Goal: Transaction & Acquisition: Purchase product/service

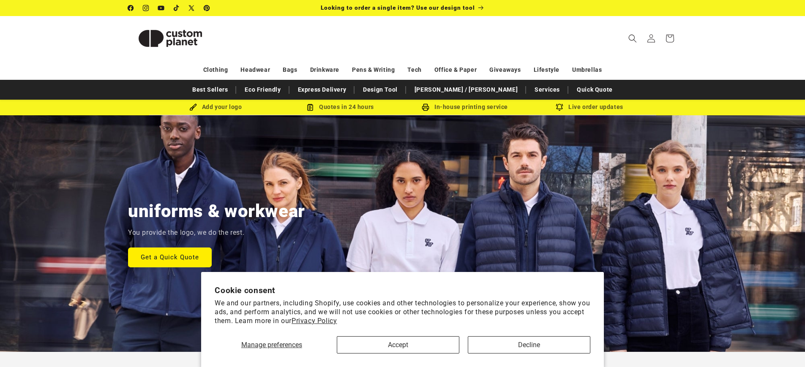
click at [470, 90] on link "[PERSON_NAME] / [PERSON_NAME]" at bounding box center [466, 89] width 112 height 15
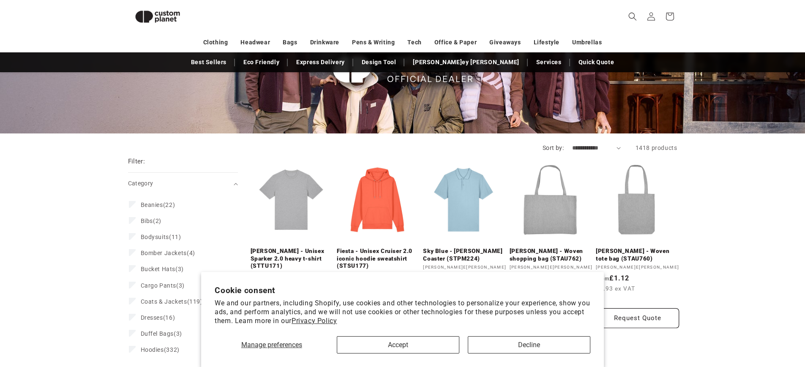
scroll to position [94, 0]
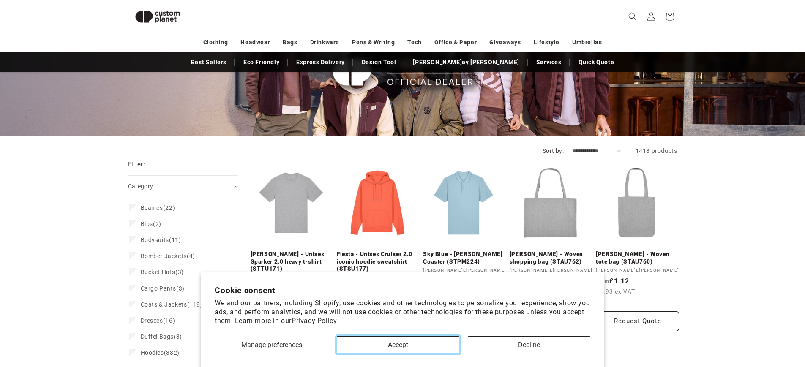
click at [397, 342] on button "Accept" at bounding box center [398, 344] width 122 height 17
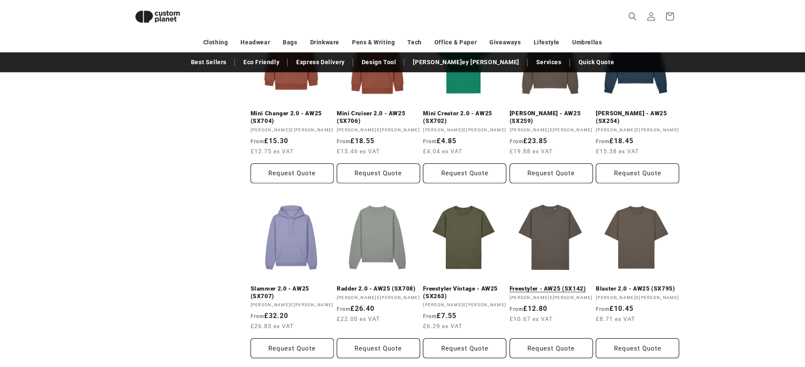
scroll to position [690, 0]
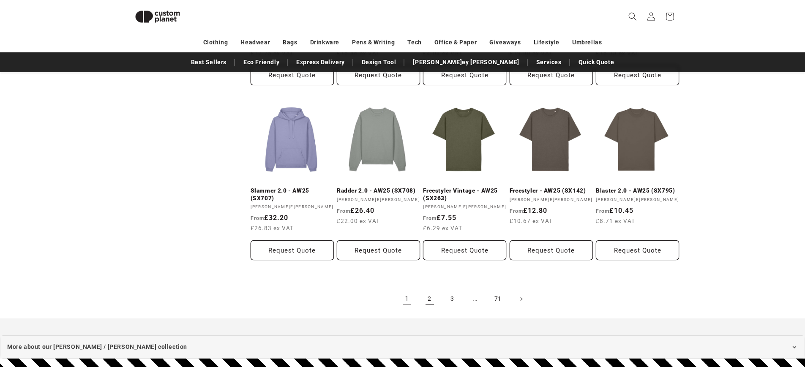
click at [431, 296] on link "2" at bounding box center [429, 299] width 19 height 19
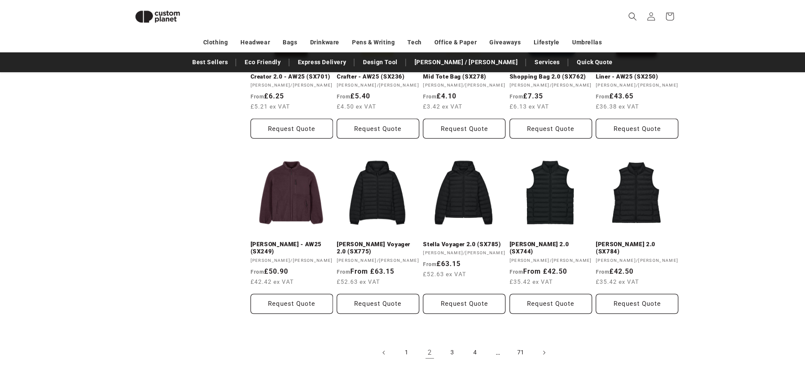
scroll to position [666, 0]
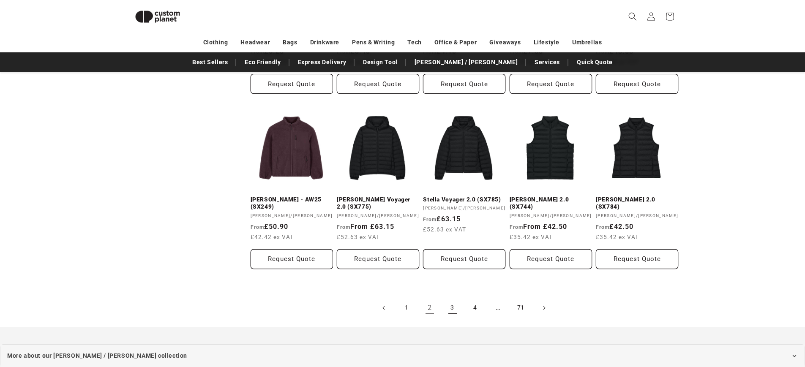
click at [452, 310] on link "3" at bounding box center [452, 308] width 19 height 19
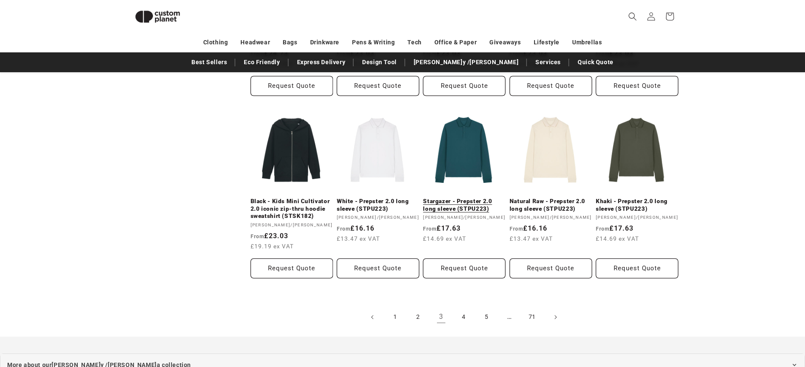
scroll to position [709, 0]
click at [459, 312] on link "4" at bounding box center [463, 317] width 19 height 19
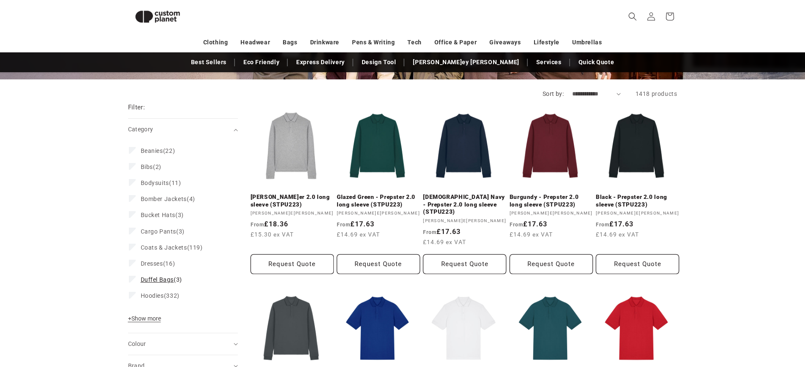
scroll to position [166, 0]
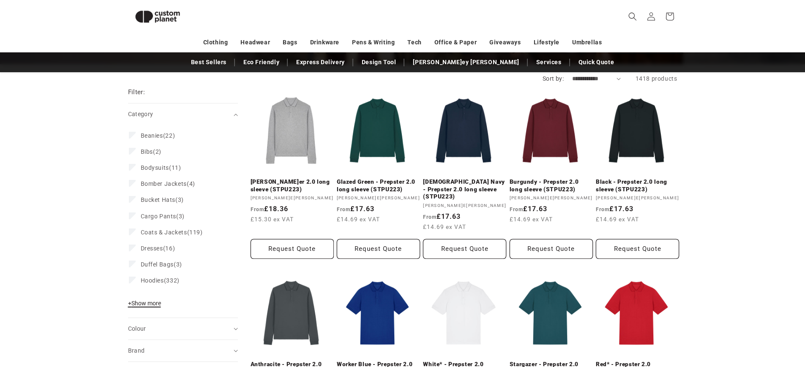
click at [163, 302] on button "+ Show more - Show less" at bounding box center [145, 305] width 35 height 12
click at [165, 282] on span "Hoodies (332)" at bounding box center [160, 281] width 39 height 8
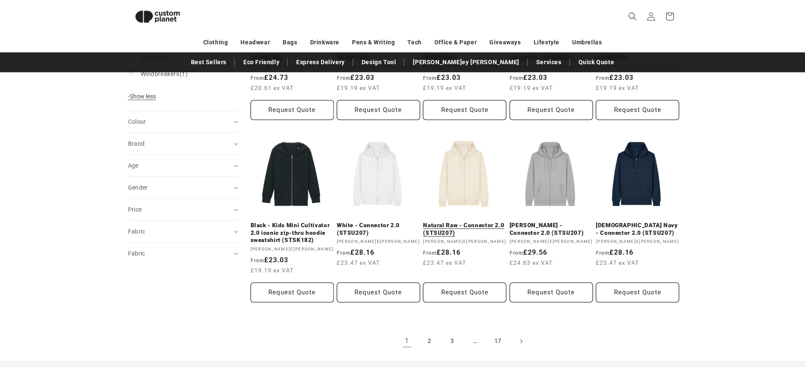
scroll to position [739, 0]
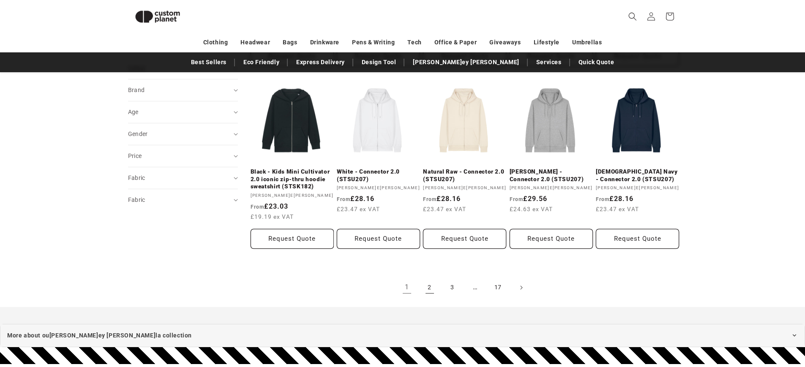
click at [428, 286] on link "2" at bounding box center [429, 287] width 19 height 19
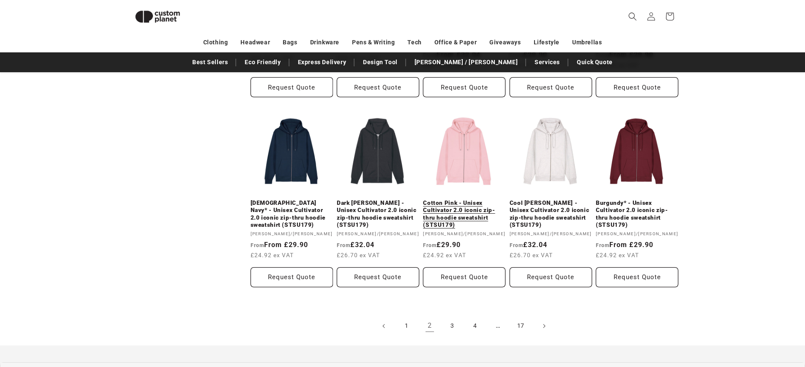
scroll to position [732, 0]
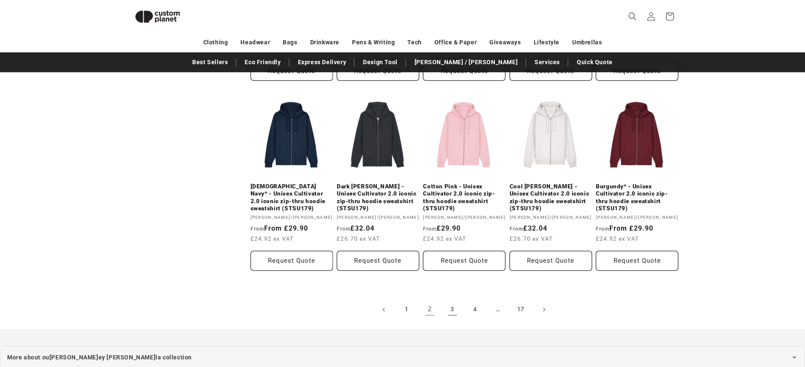
click at [454, 308] on link "3" at bounding box center [452, 309] width 19 height 19
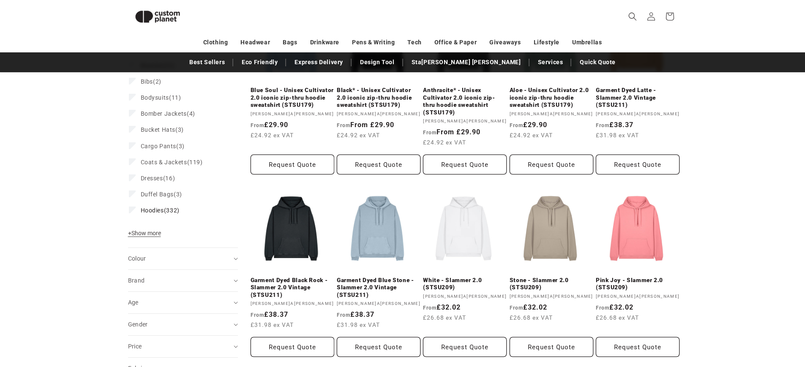
scroll to position [333, 0]
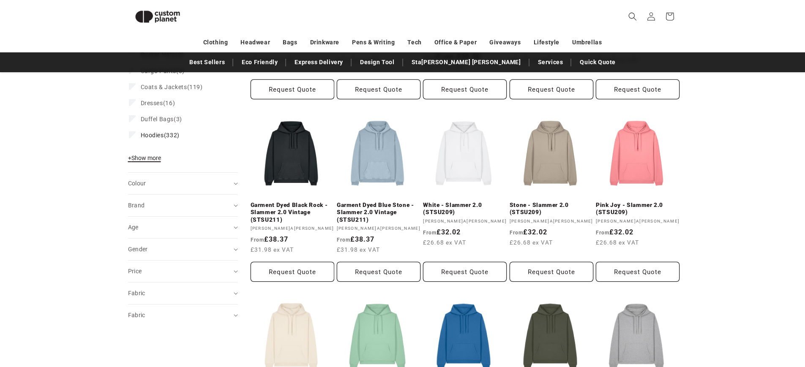
click at [156, 158] on span "+ Show more" at bounding box center [144, 158] width 33 height 7
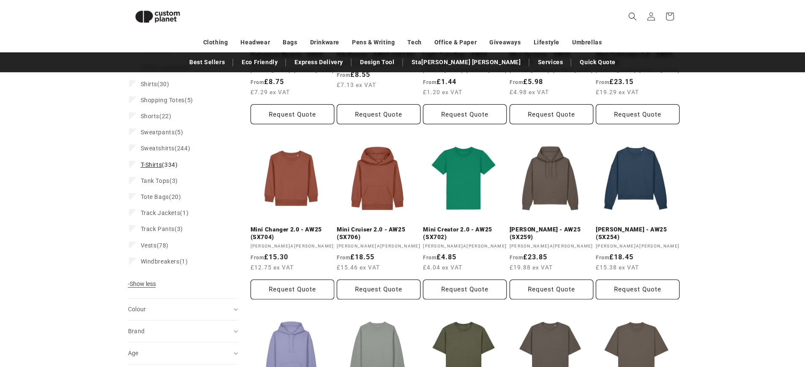
scroll to position [476, 0]
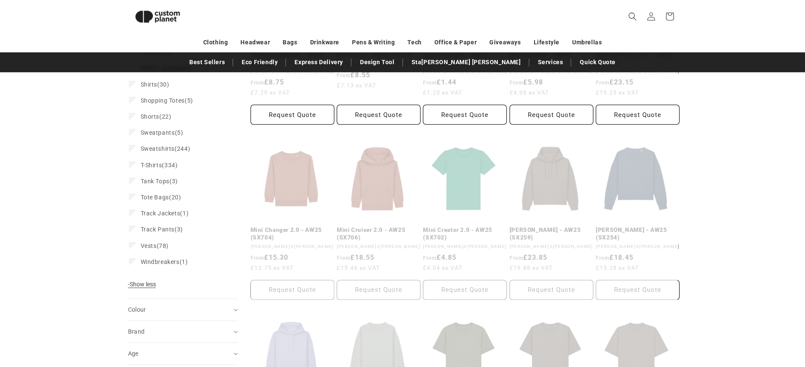
click at [86, 190] on div "**********" at bounding box center [402, 144] width 805 height 778
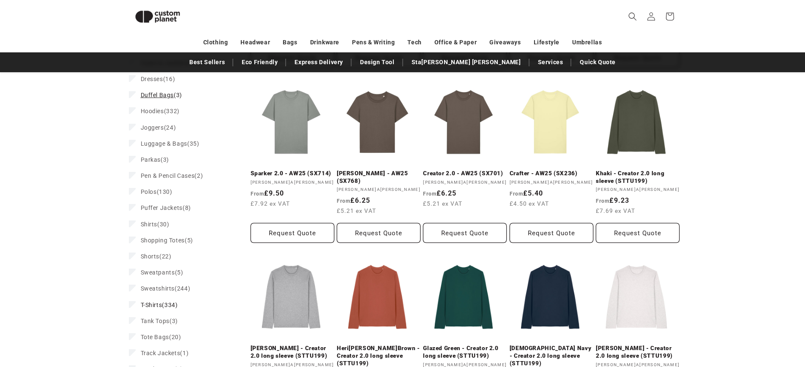
scroll to position [590, 0]
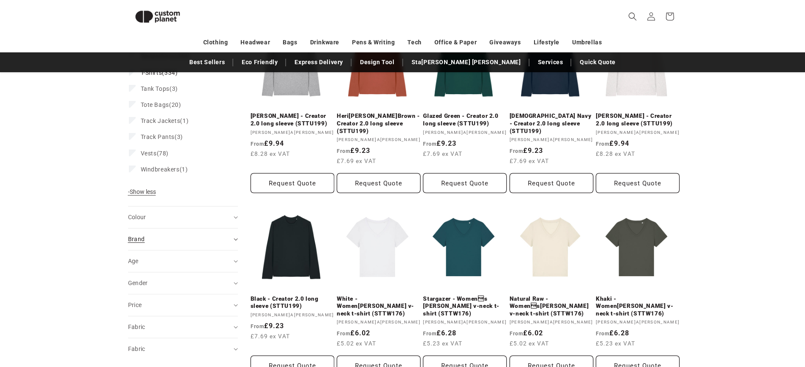
click at [174, 233] on summary "Brand (0)" at bounding box center [183, 239] width 110 height 22
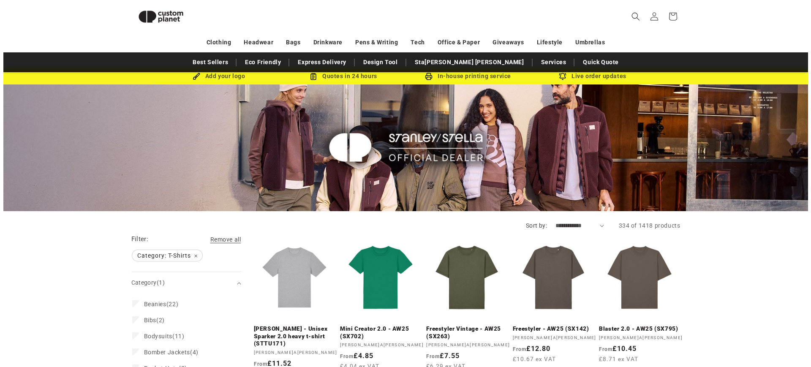
scroll to position [0, 0]
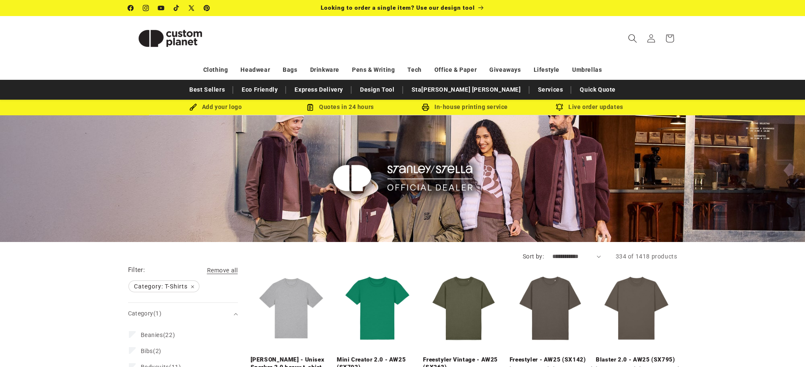
click at [633, 40] on icon "Search" at bounding box center [632, 38] width 8 height 8
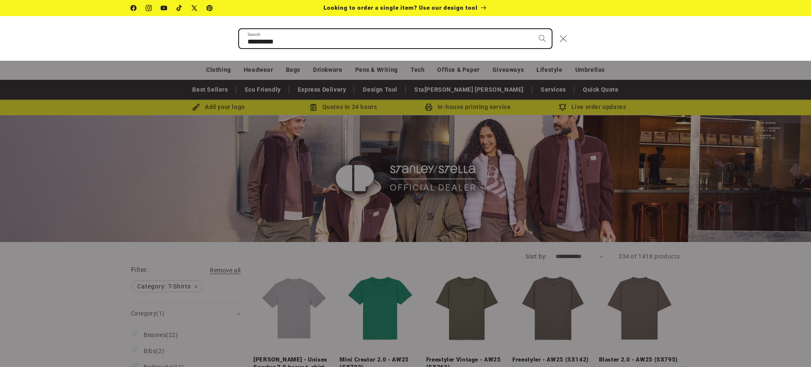
type input "**********"
click at [533, 29] on button "Search" at bounding box center [542, 38] width 19 height 19
